Goal: Task Accomplishment & Management: Manage account settings

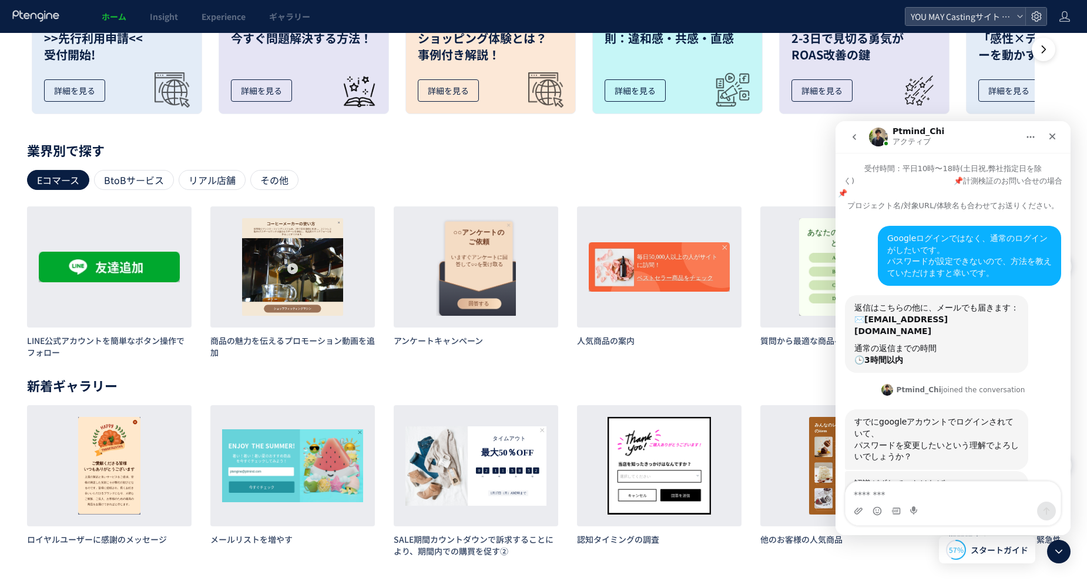
scroll to position [142, 0]
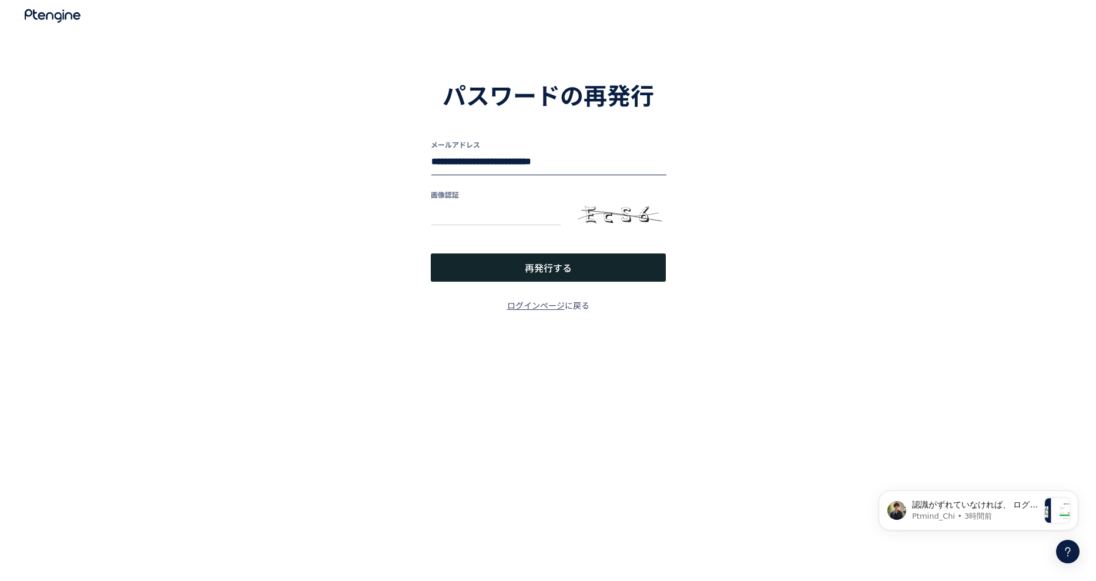
drag, startPoint x: 0, startPoint y: 0, endPoint x: 314, endPoint y: 143, distance: 344.8
click at [314, 143] on div "**********" at bounding box center [548, 172] width 1096 height 344
click at [504, 166] on input "text" at bounding box center [548, 162] width 235 height 24
paste input "**********"
type input "**********"
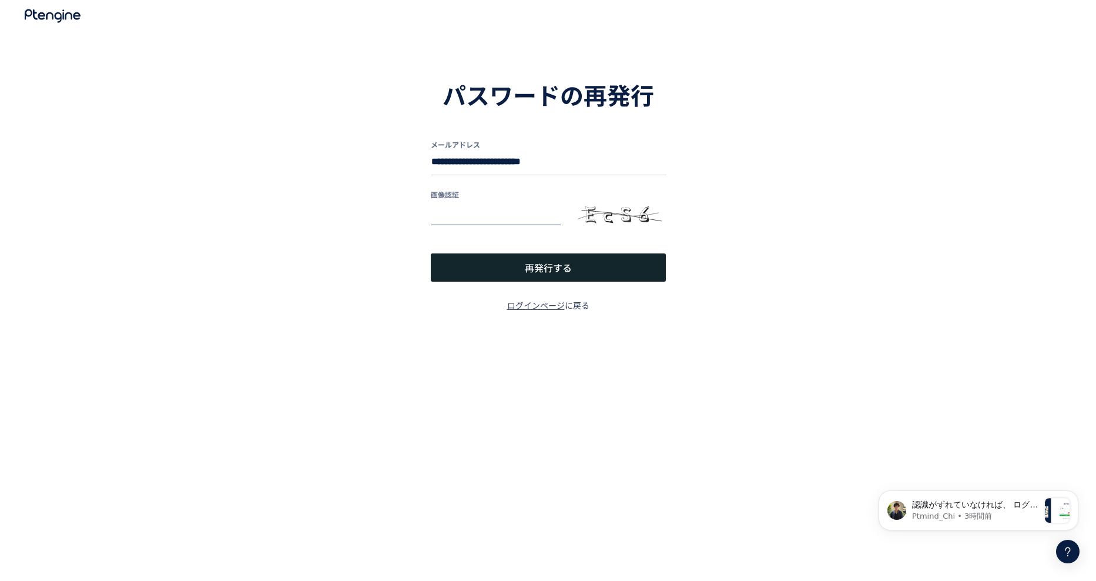
click at [504, 217] on input "text" at bounding box center [495, 212] width 129 height 24
type input "****"
click at [562, 272] on span "再発行する" at bounding box center [548, 267] width 47 height 28
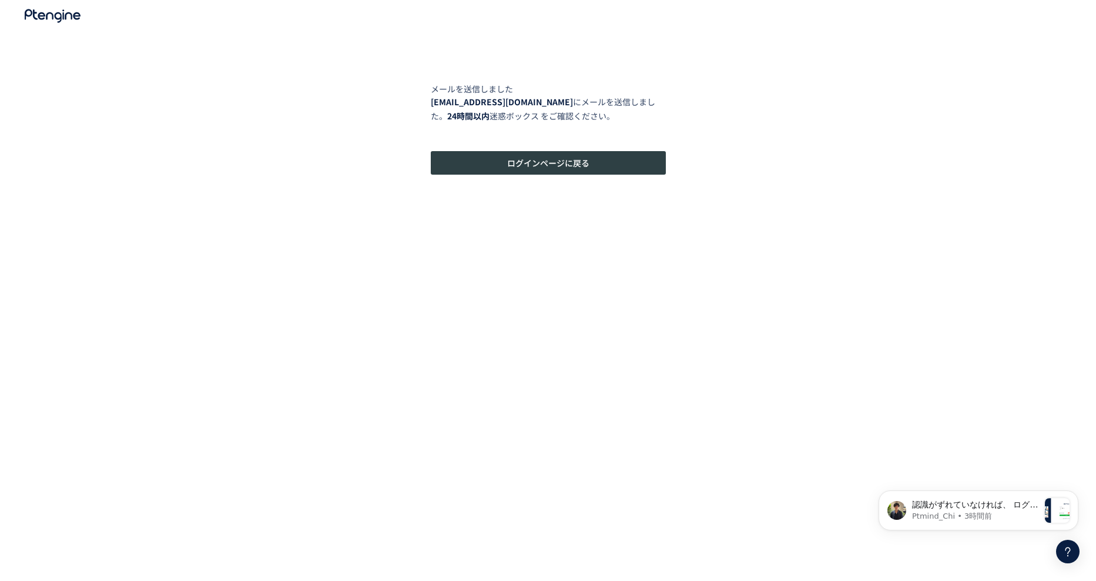
click at [587, 165] on span "ログインページに戻る" at bounding box center [548, 163] width 82 height 24
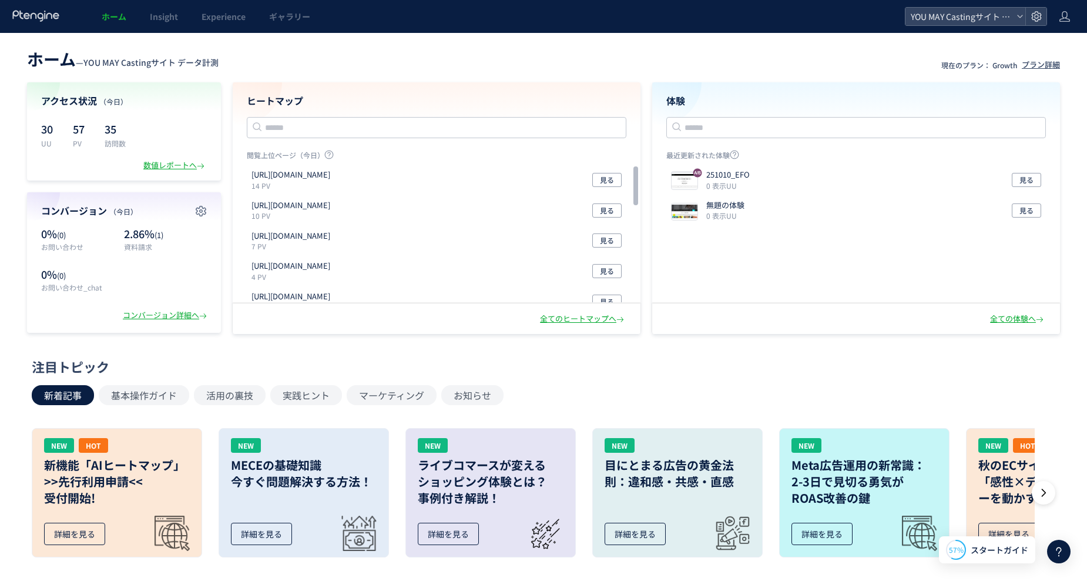
scroll to position [142, 0]
drag, startPoint x: 492, startPoint y: 59, endPoint x: 672, endPoint y: 68, distance: 180.7
click at [547, 63] on header "ホーム — YOU MAY Castingサイト データ計測 現在のプラン： Growth プラン詳細" at bounding box center [543, 58] width 1033 height 26
click at [1035, 18] on icon at bounding box center [1037, 17] width 12 height 12
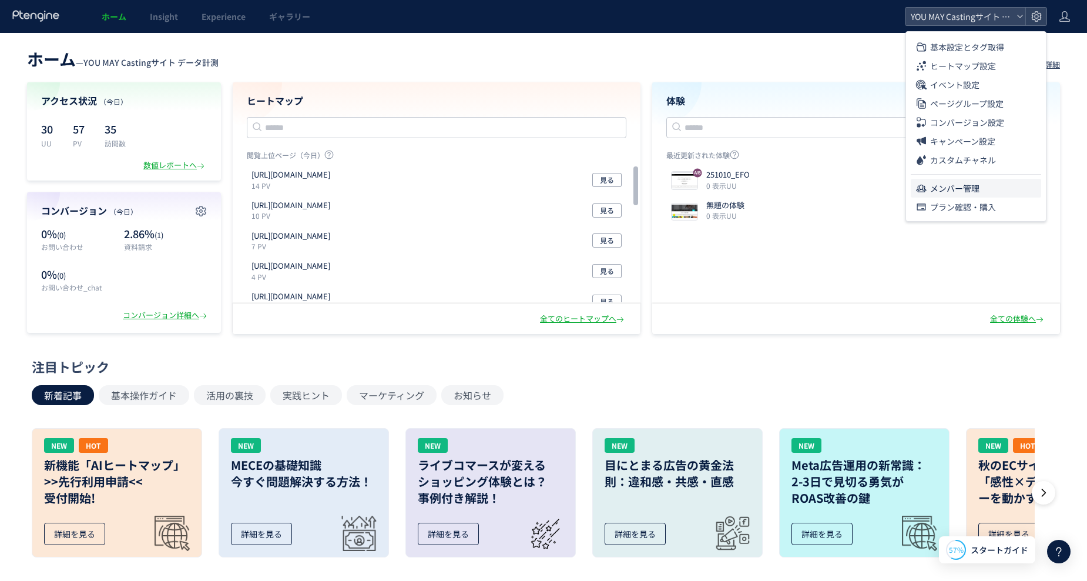
click at [983, 193] on li "メンバー管理" at bounding box center [976, 188] width 130 height 19
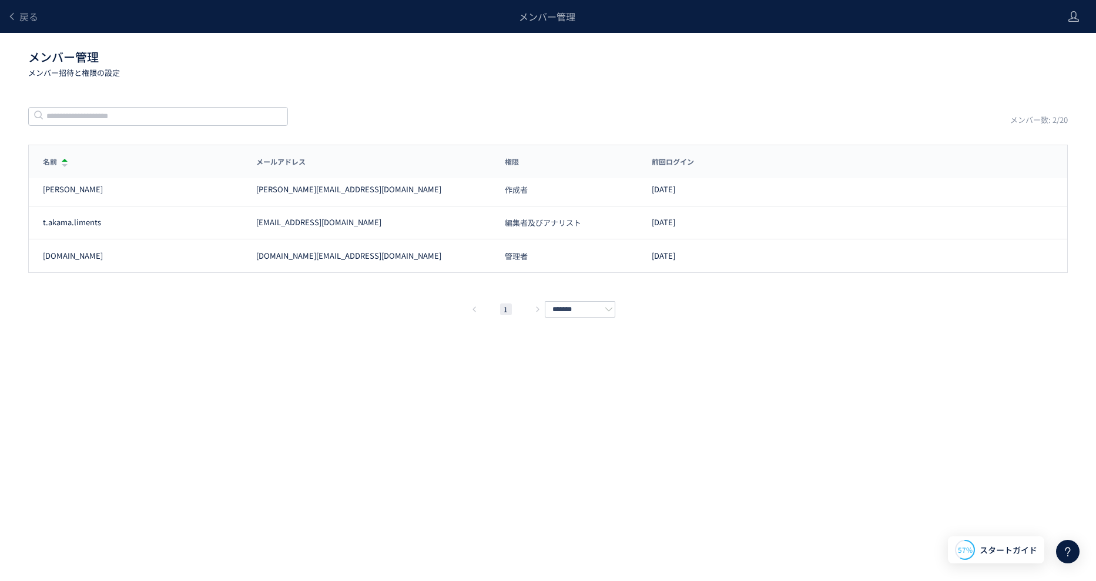
click at [371, 336] on div "戻る メンバー管理 メンバー管理 メンバー招待と権限の設定 メンバー数: 2/20 名前 メールアドレス 権限 前回ログイン 名前 メールアドレス 権限 前回…" at bounding box center [548, 272] width 1096 height 545
click at [524, 255] on span "管理者" at bounding box center [516, 256] width 23 height 8
drag, startPoint x: 364, startPoint y: 458, endPoint x: 722, endPoint y: 116, distance: 495.1
click at [371, 447] on div "戻る メンバー管理 メンバー管理 メンバー招待と権限の設定 メンバー数: 2/20 名前 メールアドレス 権限 前回ログイン 名前 メールアドレス 権限 前回…" at bounding box center [548, 272] width 1096 height 545
drag, startPoint x: 728, startPoint y: 112, endPoint x: 890, endPoint y: 58, distance: 171.2
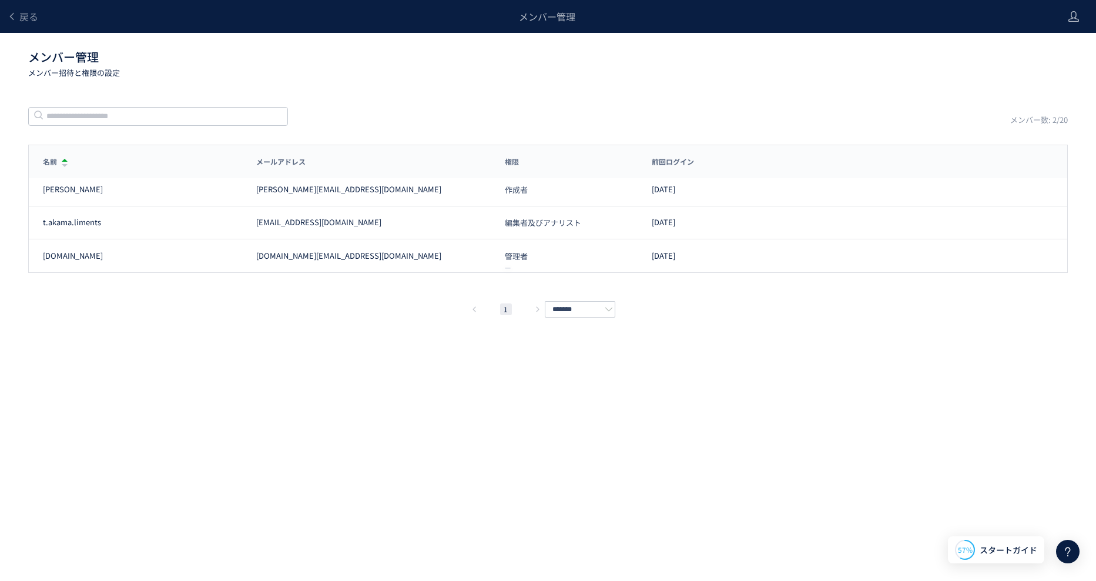
click at [732, 109] on div "メンバー数: 2/20" at bounding box center [548, 116] width 1040 height 20
click at [887, 74] on p "メンバー招待と権限の設定" at bounding box center [541, 72] width 1026 height 11
drag, startPoint x: 562, startPoint y: 354, endPoint x: 555, endPoint y: 354, distance: 6.5
click at [555, 354] on div "戻る メンバー管理 メンバー管理 メンバー招待と権限の設定 メンバー数: 2/20 名前 メールアドレス 権限 前回ログイン 名前 メールアドレス 権限 前回…" at bounding box center [548, 272] width 1096 height 545
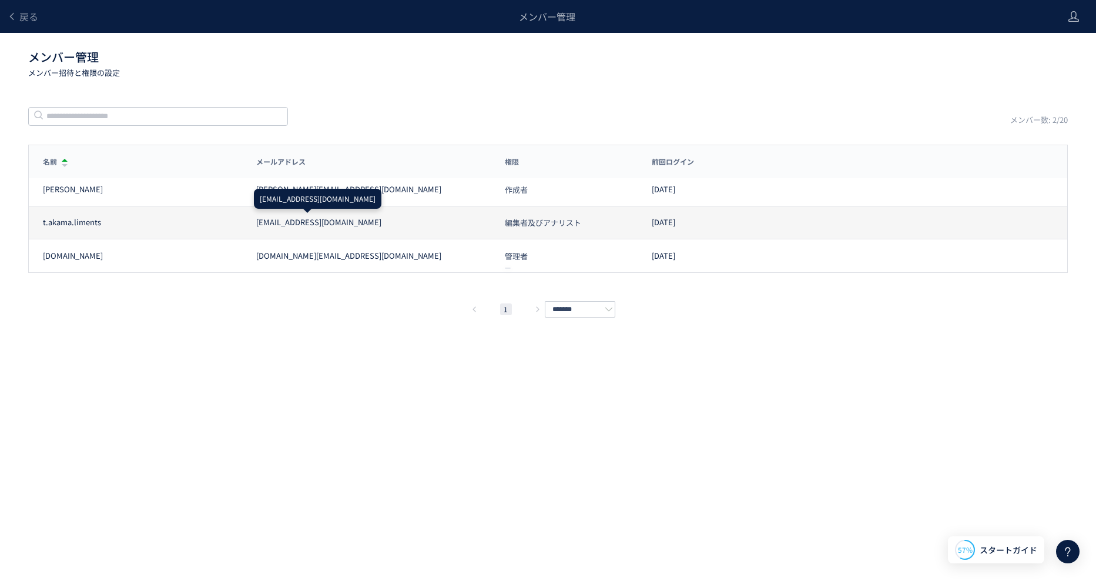
click at [349, 229] on div "t.akama.liments t.akama.liments@gmail.com 編集者及びアナリスト 2025/10/15" at bounding box center [548, 222] width 1039 height 33
drag, startPoint x: 359, startPoint y: 222, endPoint x: 248, endPoint y: 221, distance: 110.5
click at [248, 221] on div "[EMAIL_ADDRESS][DOMAIN_NAME]" at bounding box center [366, 222] width 249 height 11
copy div "[EMAIL_ADDRESS][DOMAIN_NAME]"
click at [561, 224] on span "編集者及びアナリスト" at bounding box center [543, 223] width 76 height 8
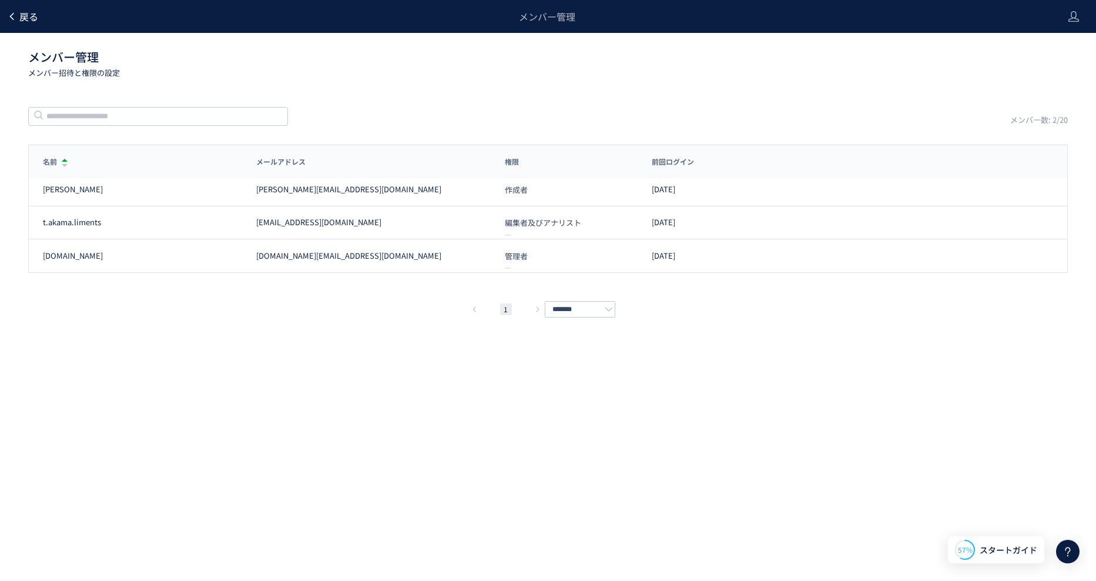
click at [26, 19] on span "戻る" at bounding box center [28, 16] width 19 height 14
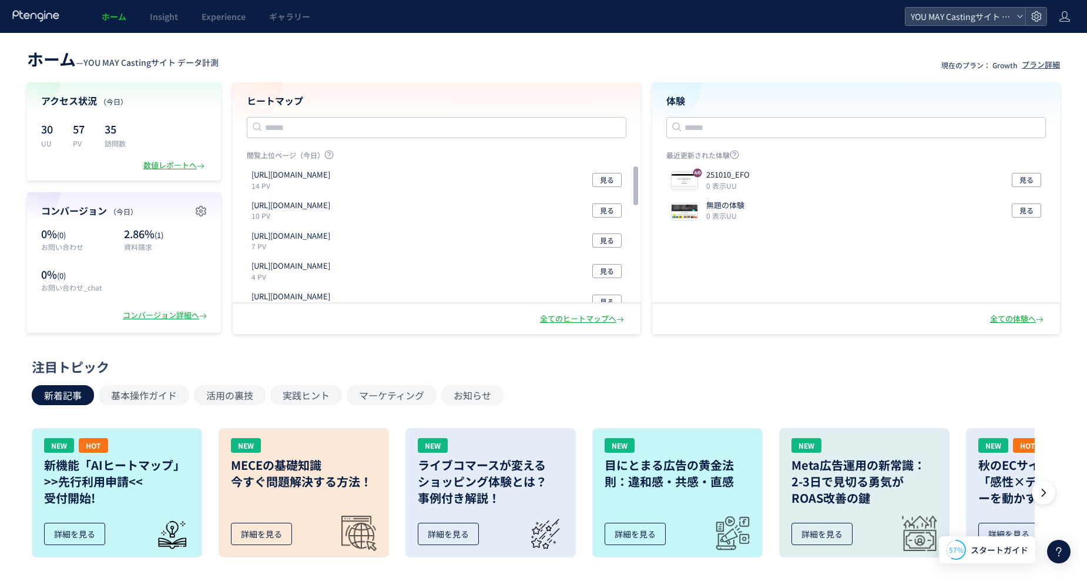
drag, startPoint x: 420, startPoint y: 71, endPoint x: 426, endPoint y: 68, distance: 6.1
click at [420, 70] on div "ホーム — YOU MAY Castingサイト データ計測 現在のプラン： Growth プラン詳細 アクセス状況 （今日） 30 UU 57 PV 35 …" at bounding box center [543, 189] width 1087 height 289
click at [1024, 17] on div "YOU MAY Castingサイト データ計測" at bounding box center [966, 17] width 120 height 18
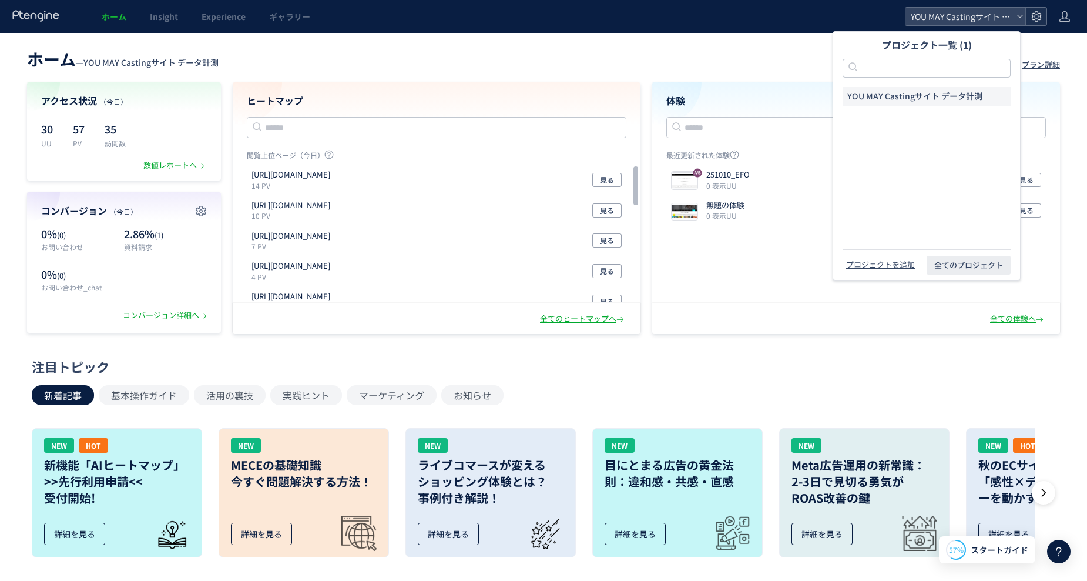
click at [1043, 15] on div at bounding box center [1036, 17] width 21 height 18
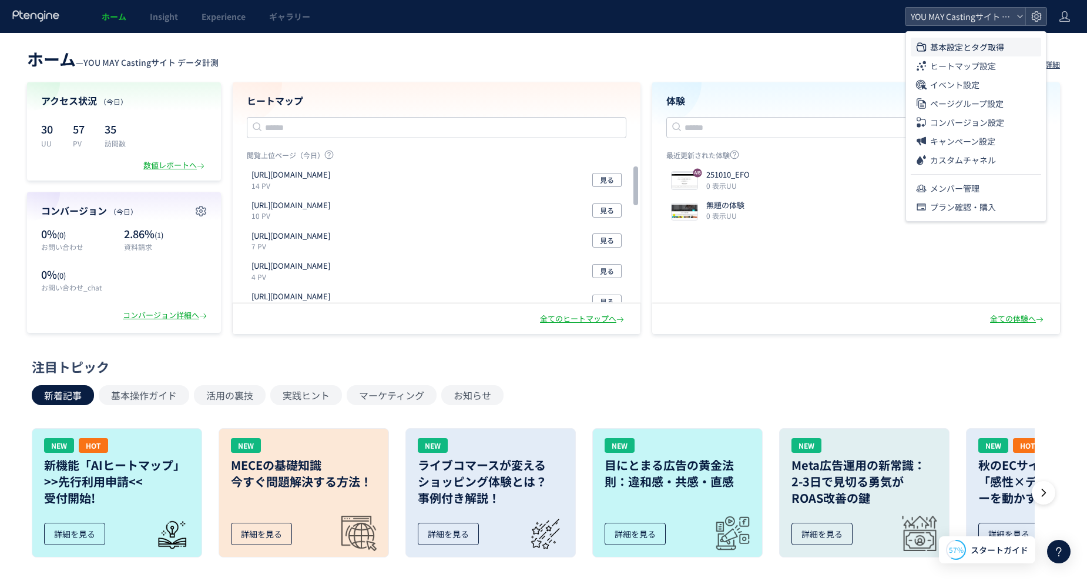
click at [981, 53] on span "基本設定とタグ取得" at bounding box center [967, 47] width 74 height 19
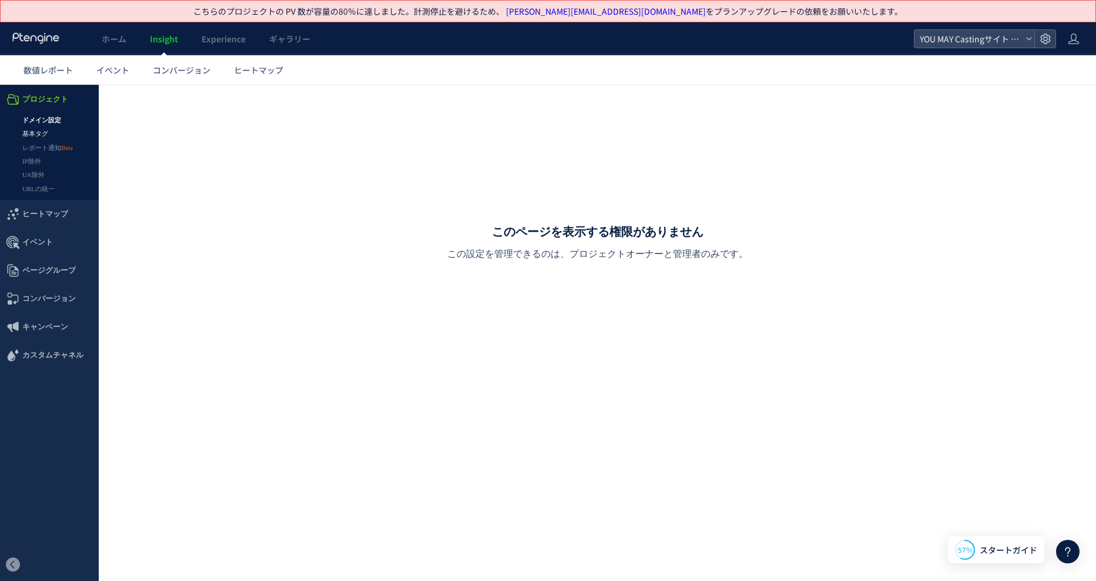
click at [39, 138] on link "基本タグ" at bounding box center [49, 134] width 99 height 14
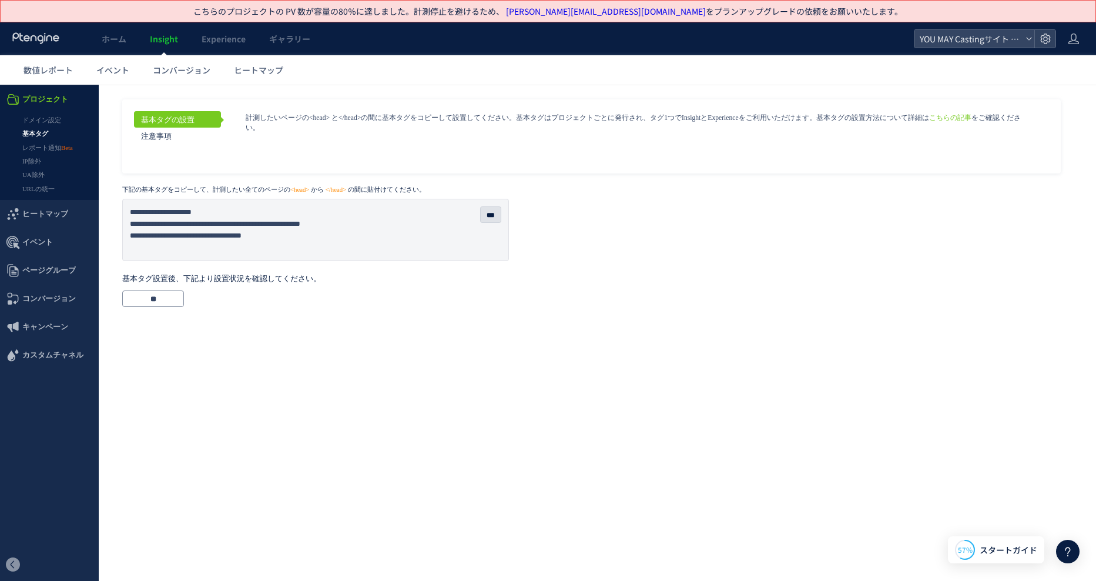
click at [39, 148] on link "レポート通知" at bounding box center [49, 148] width 99 height 14
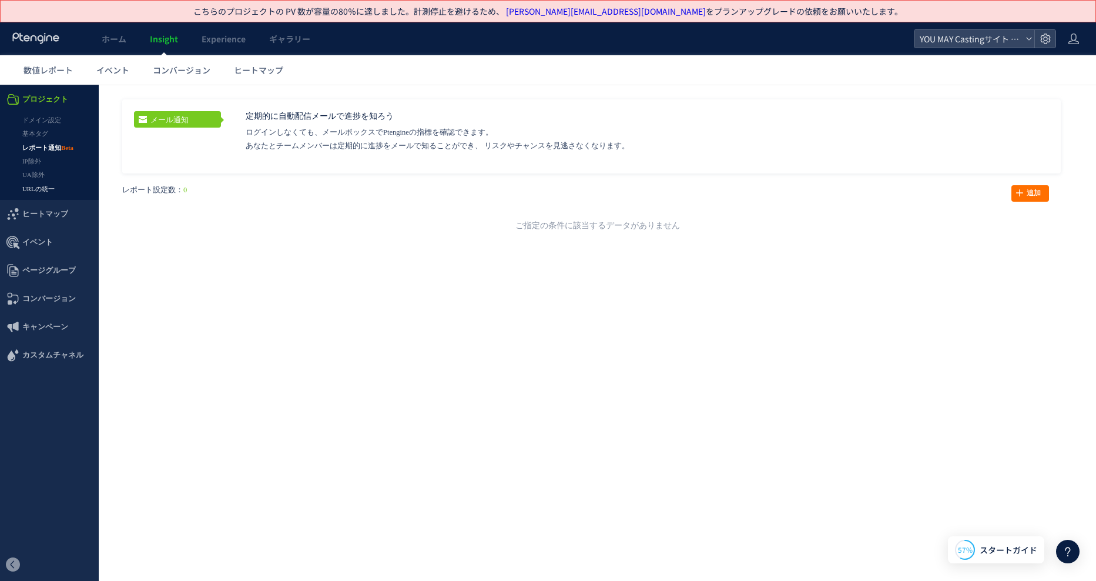
click at [40, 182] on link "URLの統一" at bounding box center [49, 189] width 99 height 14
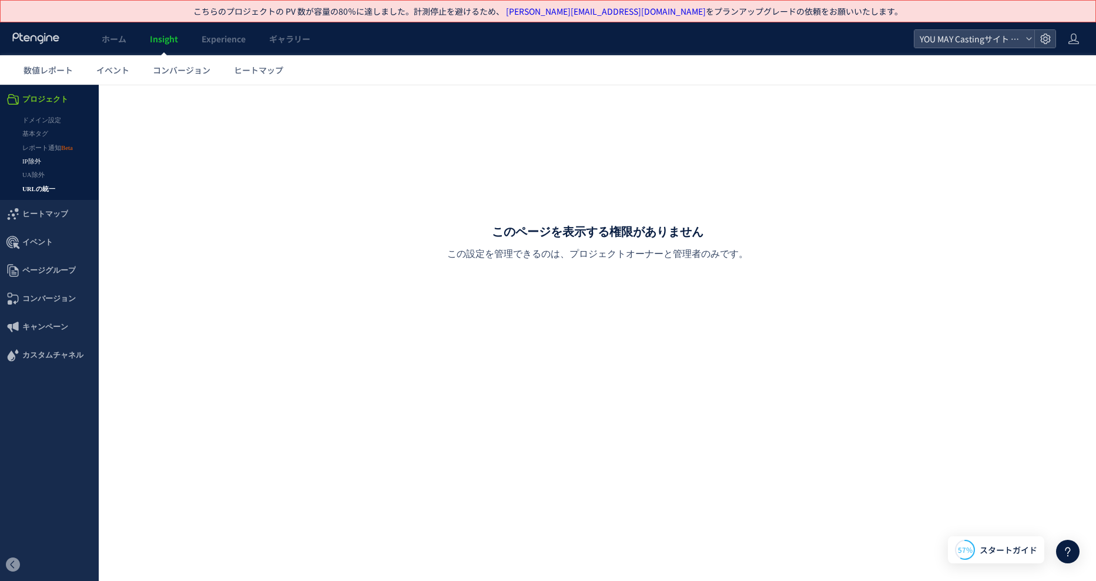
click at [39, 163] on link "IP除外" at bounding box center [49, 162] width 99 height 14
click at [34, 175] on link "UA除外" at bounding box center [49, 175] width 99 height 14
click at [37, 187] on link "URLの統一" at bounding box center [49, 189] width 99 height 14
click at [38, 158] on link "IP除外" at bounding box center [49, 162] width 99 height 14
click at [38, 144] on div at bounding box center [548, 290] width 1096 height 581
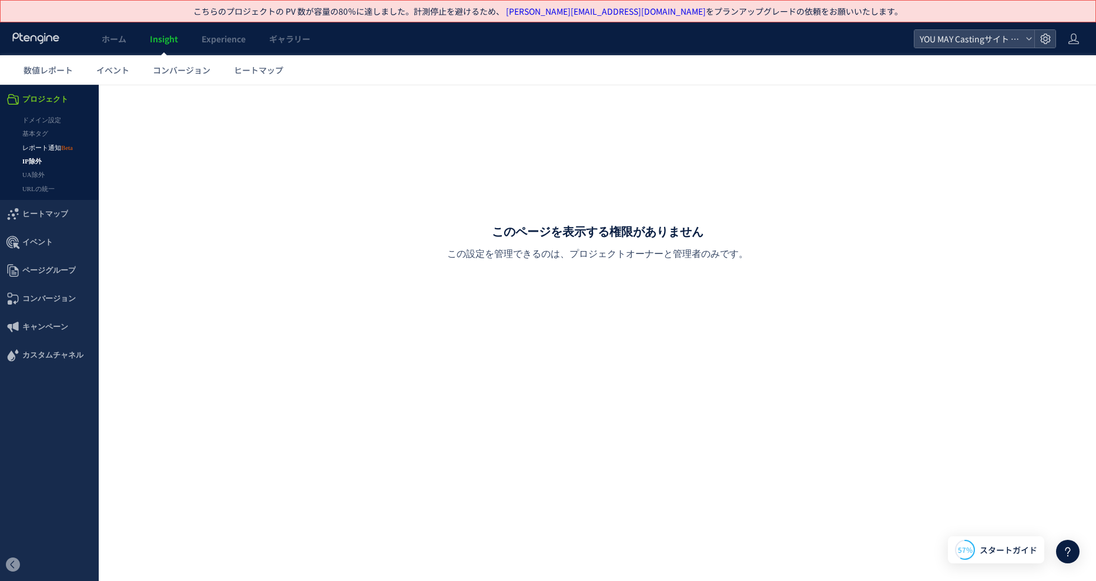
click at [38, 145] on link "レポート通知" at bounding box center [49, 148] width 99 height 14
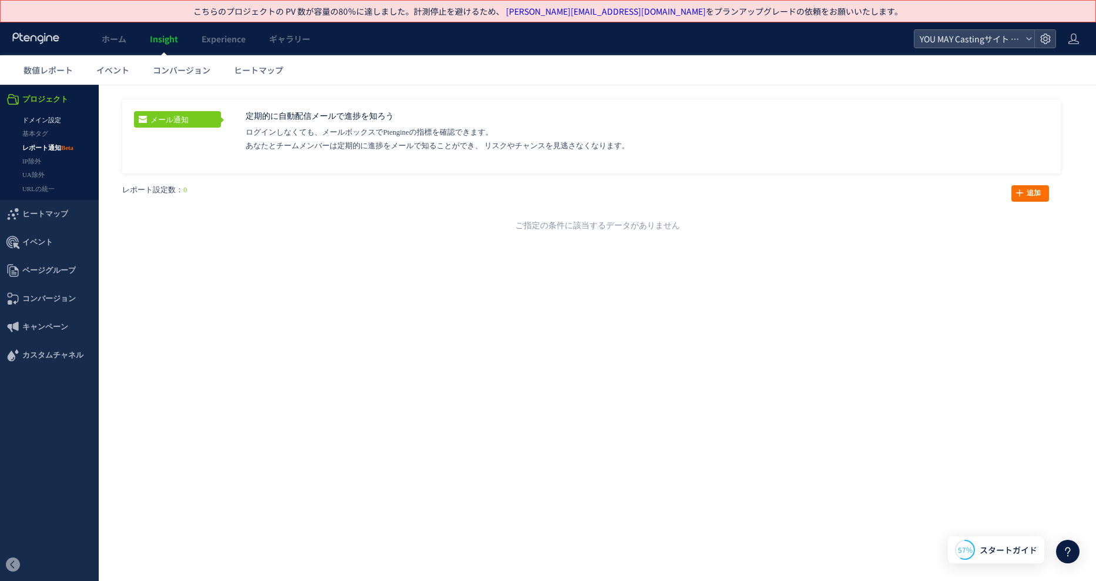
drag, startPoint x: 38, startPoint y: 145, endPoint x: 27, endPoint y: 125, distance: 22.9
click at [27, 125] on link "ドメイン設定" at bounding box center [49, 120] width 99 height 14
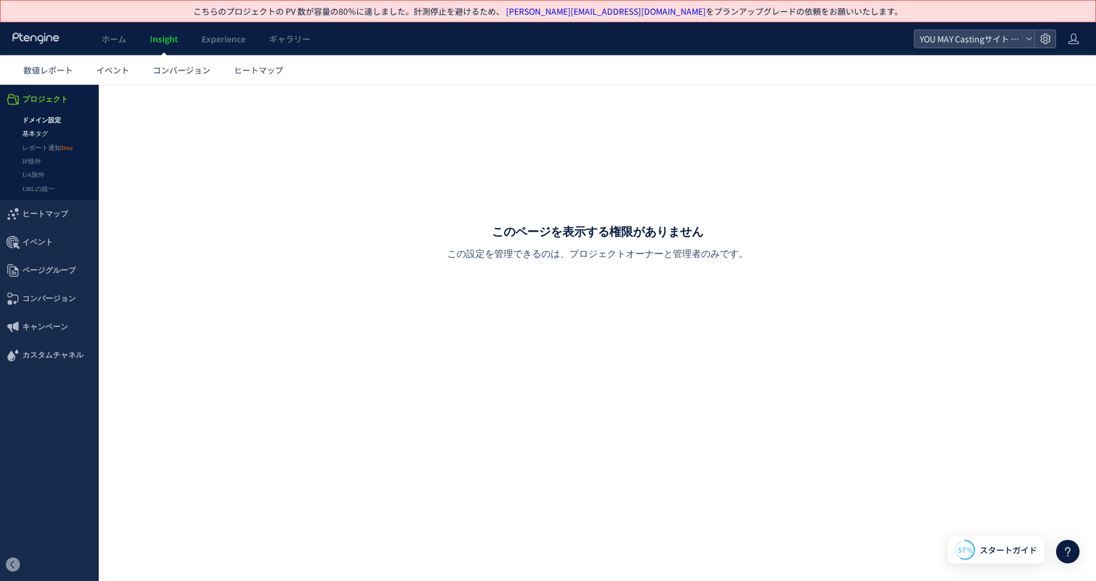
click at [38, 134] on link "基本タグ" at bounding box center [49, 134] width 99 height 14
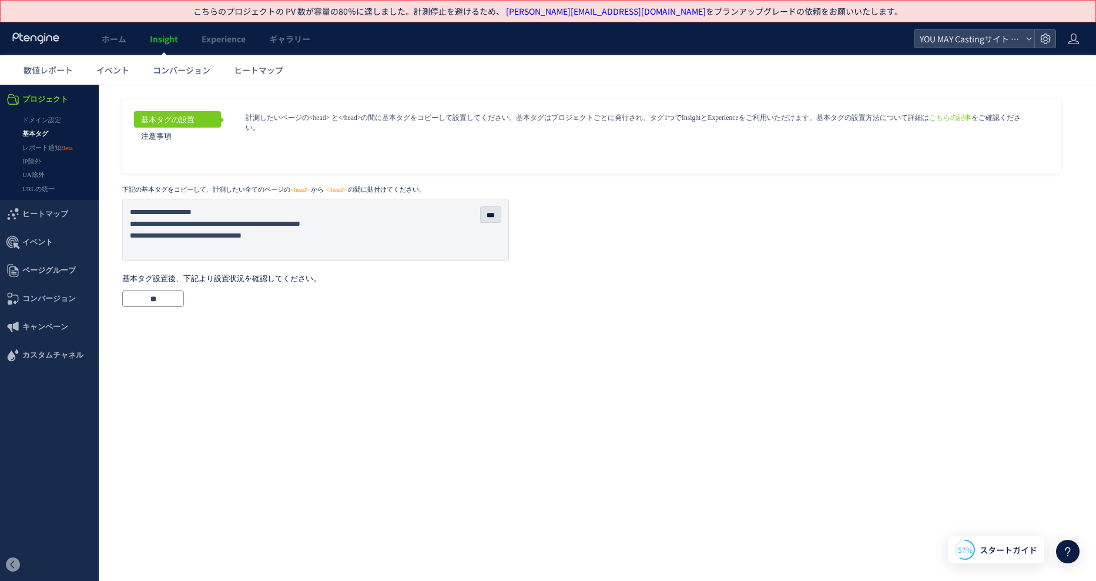
drag, startPoint x: 719, startPoint y: 217, endPoint x: 906, endPoint y: 99, distance: 220.6
click at [731, 212] on aside "基本タグの設置 注意事項 こちらの記事 をご確認ください。" at bounding box center [597, 180] width 950 height 162
click at [1010, 41] on span "YOU MAY Castingサイト データ計測" at bounding box center [968, 39] width 105 height 18
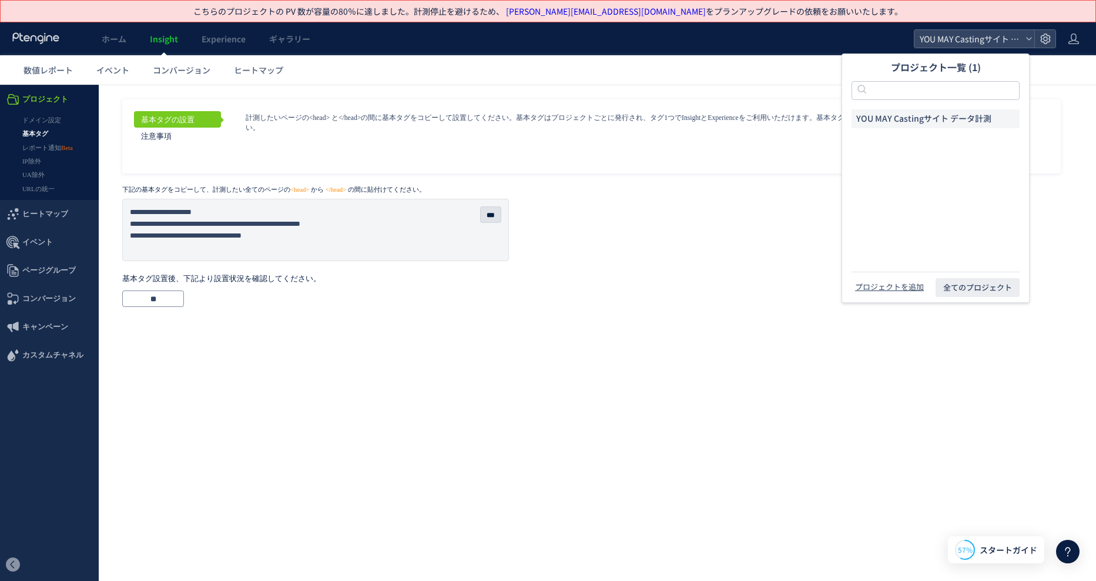
drag, startPoint x: 652, startPoint y: 177, endPoint x: 655, endPoint y: 198, distance: 20.8
click at [652, 179] on aside "基本タグの設置 注意事項 こちらの記事 をご確認ください。" at bounding box center [597, 180] width 950 height 162
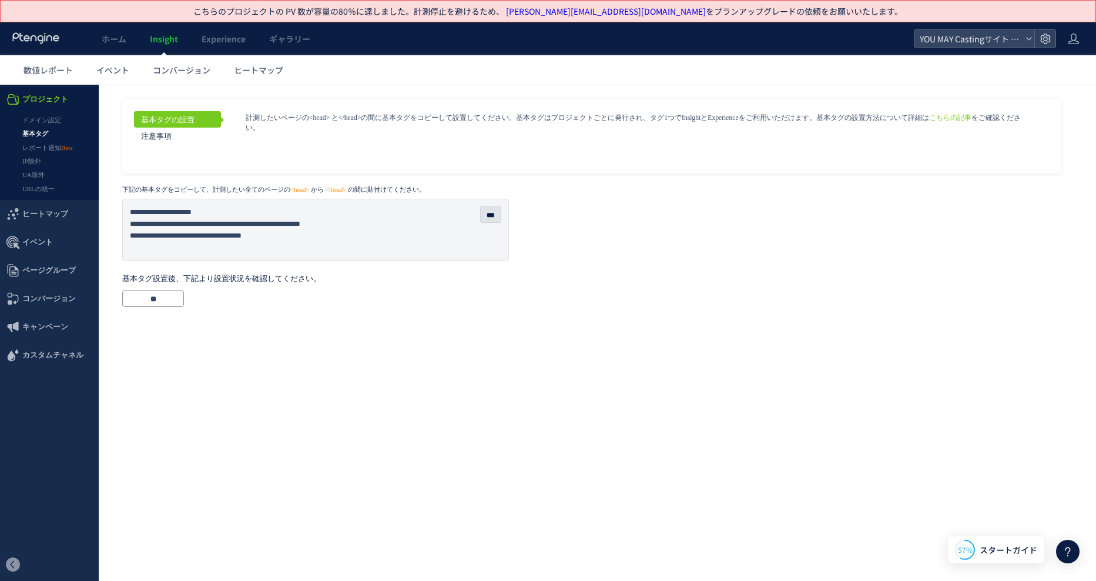
click at [754, 316] on html ".cls-1 { fill-rule: evenodd; } .cls-1 { fill: #ececec; } .cls-2 { fill: #929292…" at bounding box center [548, 200] width 1096 height 231
